Goal: Book appointment/travel/reservation

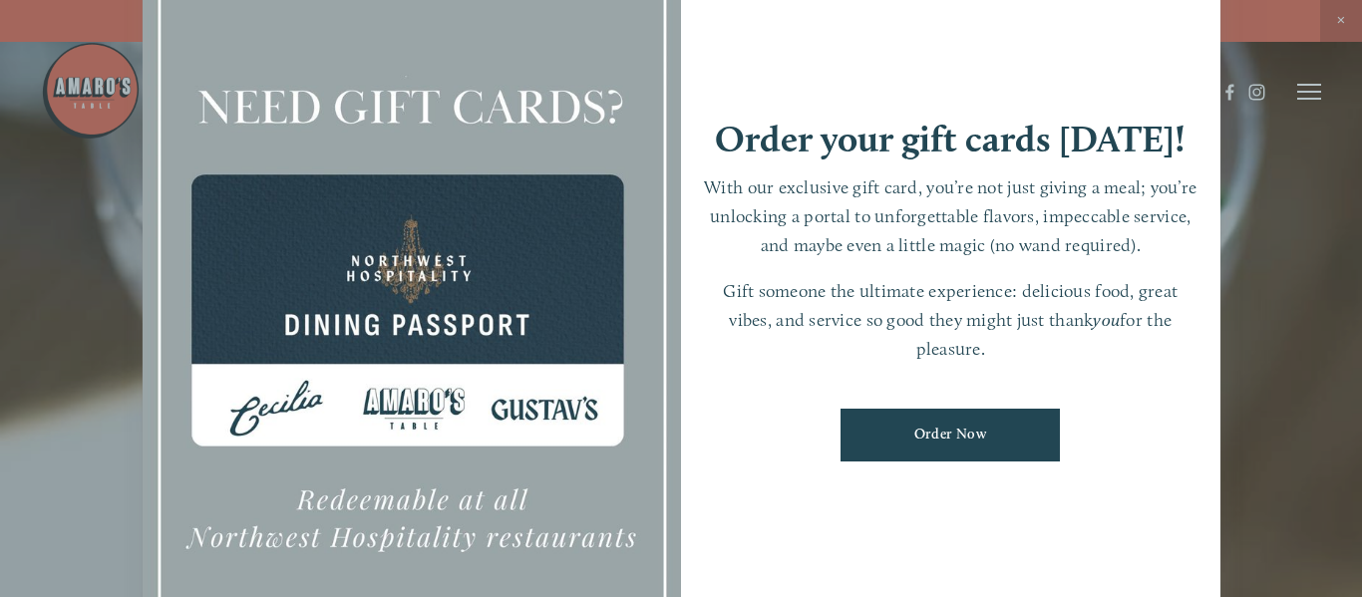
click at [1345, 318] on div at bounding box center [681, 298] width 1362 height 597
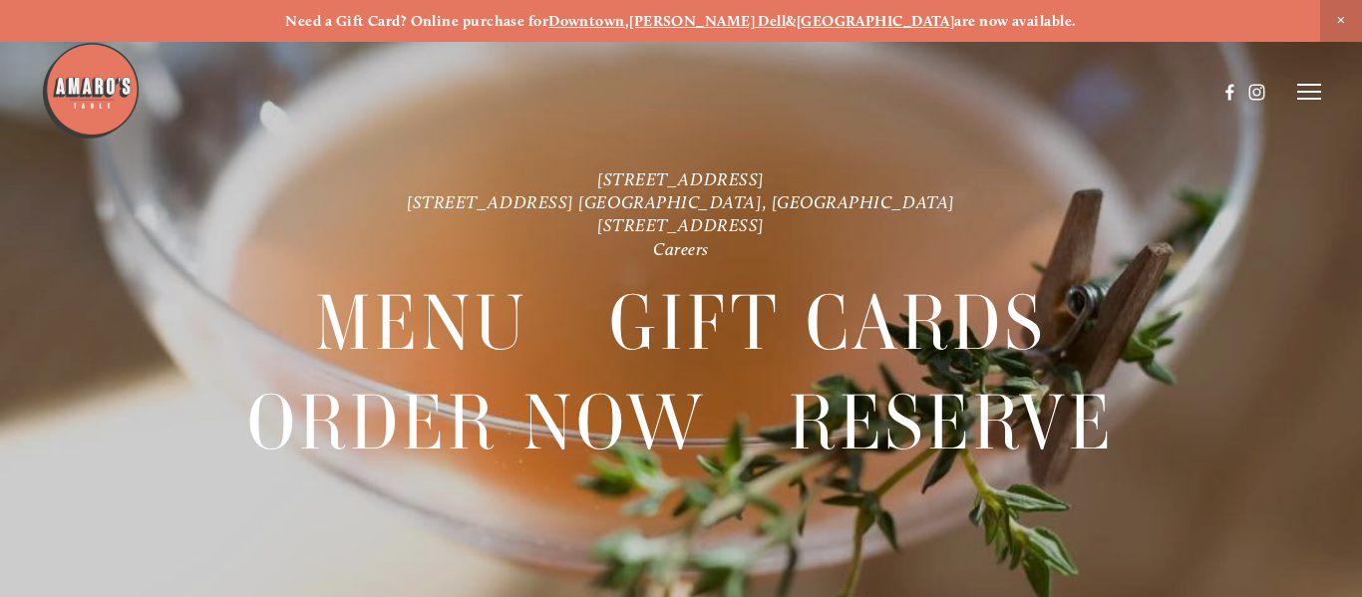
click at [1314, 92] on line at bounding box center [1309, 92] width 24 height 0
click at [625, 22] on strong "Downtown" at bounding box center [586, 21] width 77 height 18
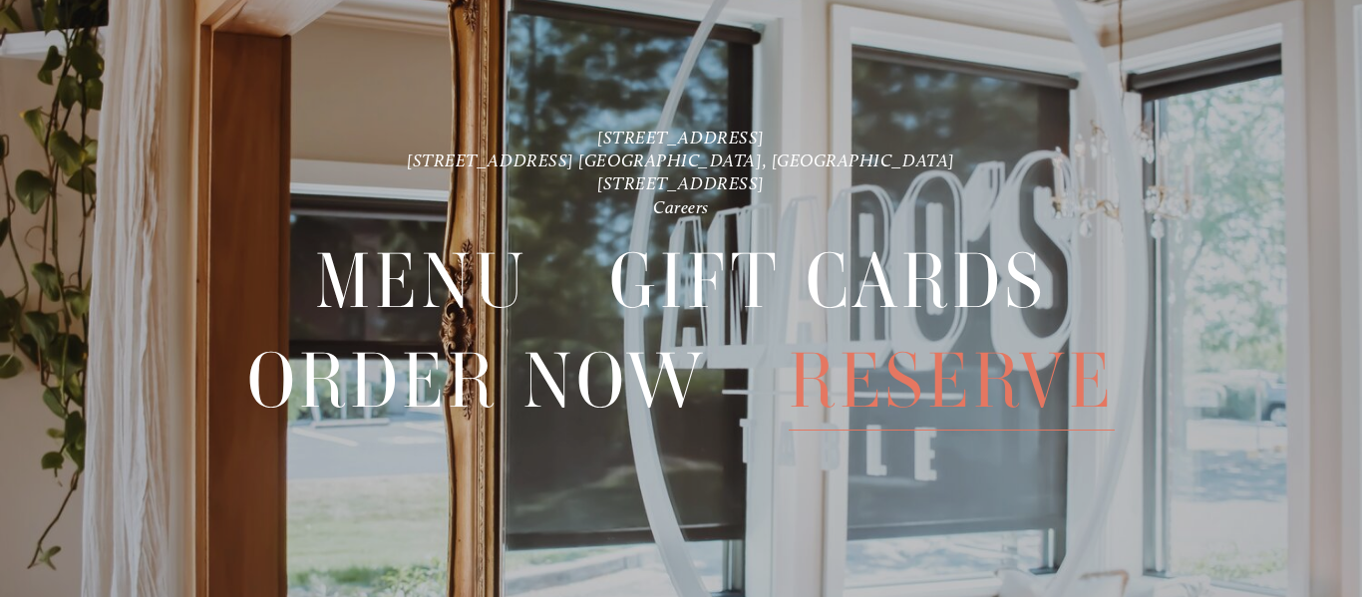
click at [1001, 361] on span "Reserve" at bounding box center [952, 381] width 326 height 99
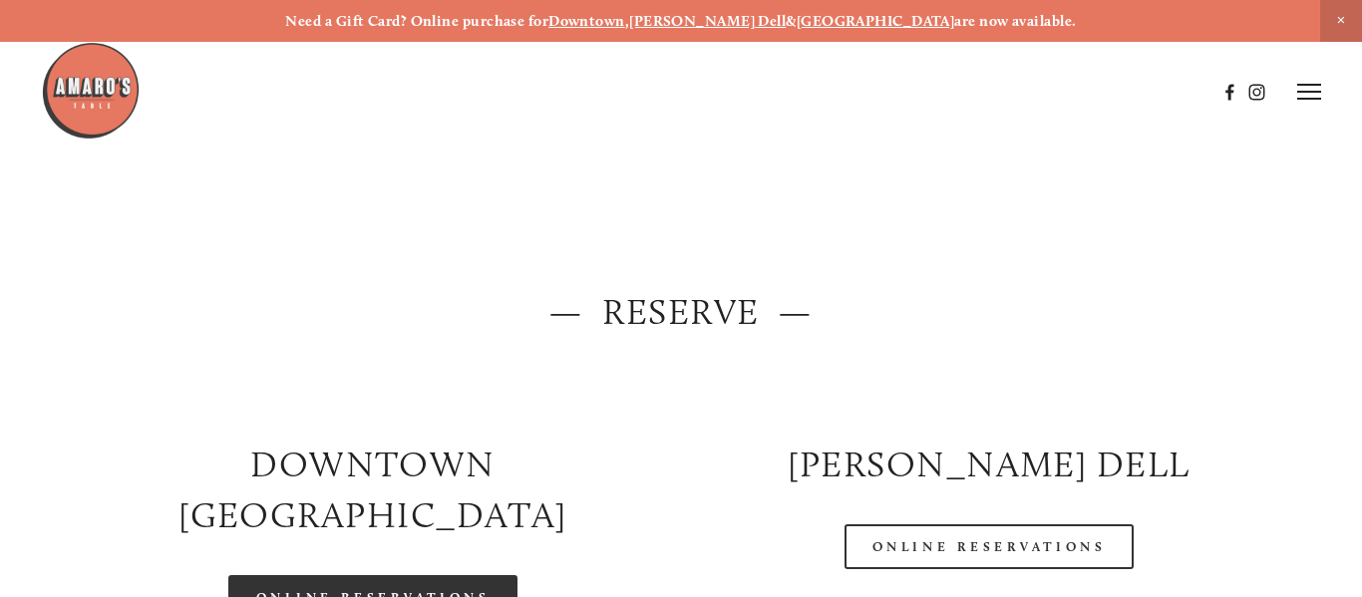
click at [489, 575] on link "Online Reservations" at bounding box center [372, 597] width 289 height 45
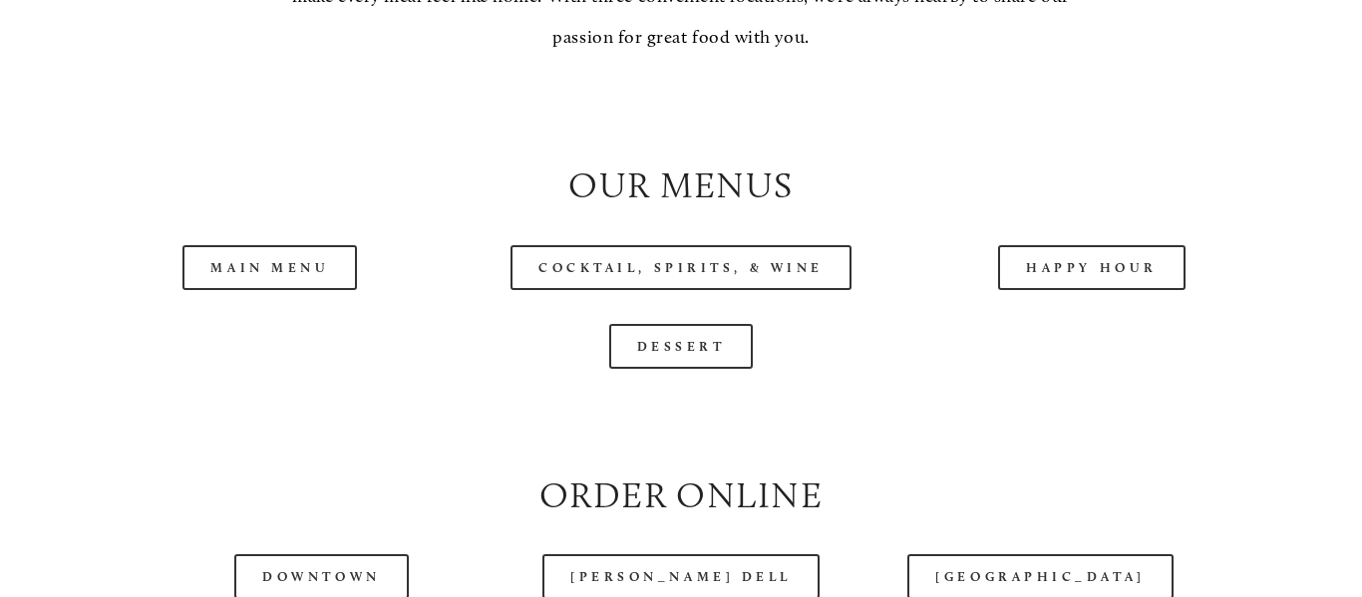
scroll to position [1868, 0]
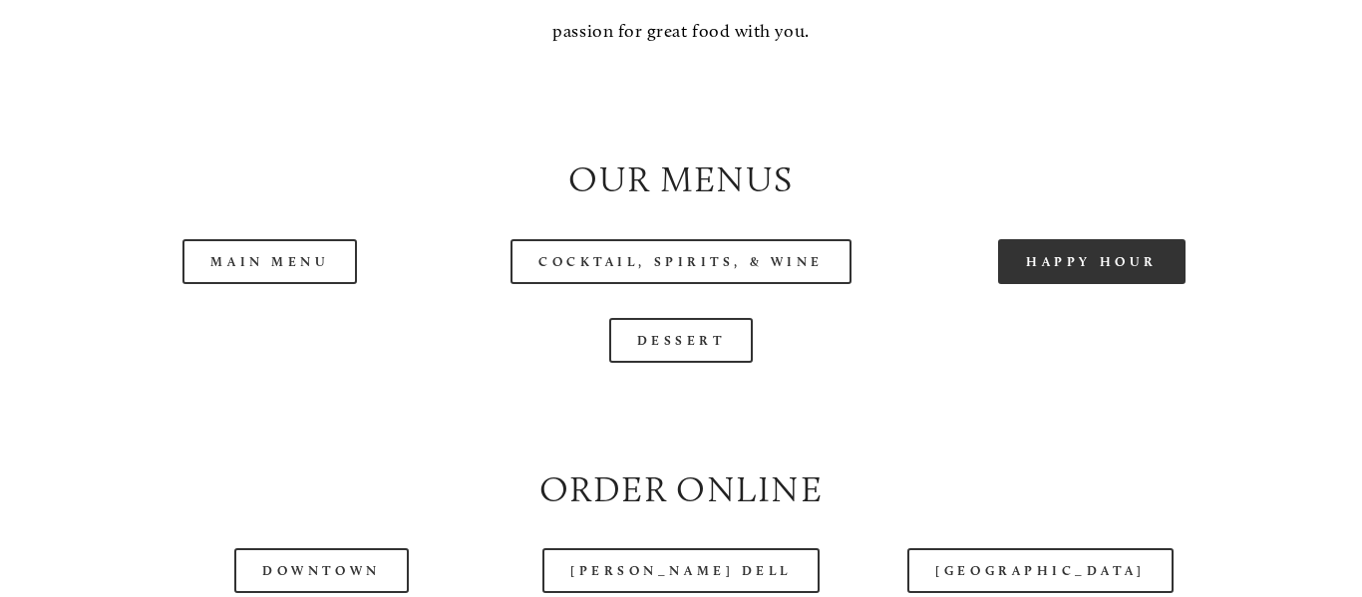
click at [1027, 247] on link "Happy Hour" at bounding box center [1091, 261] width 187 height 45
